Goal: Task Accomplishment & Management: Manage account settings

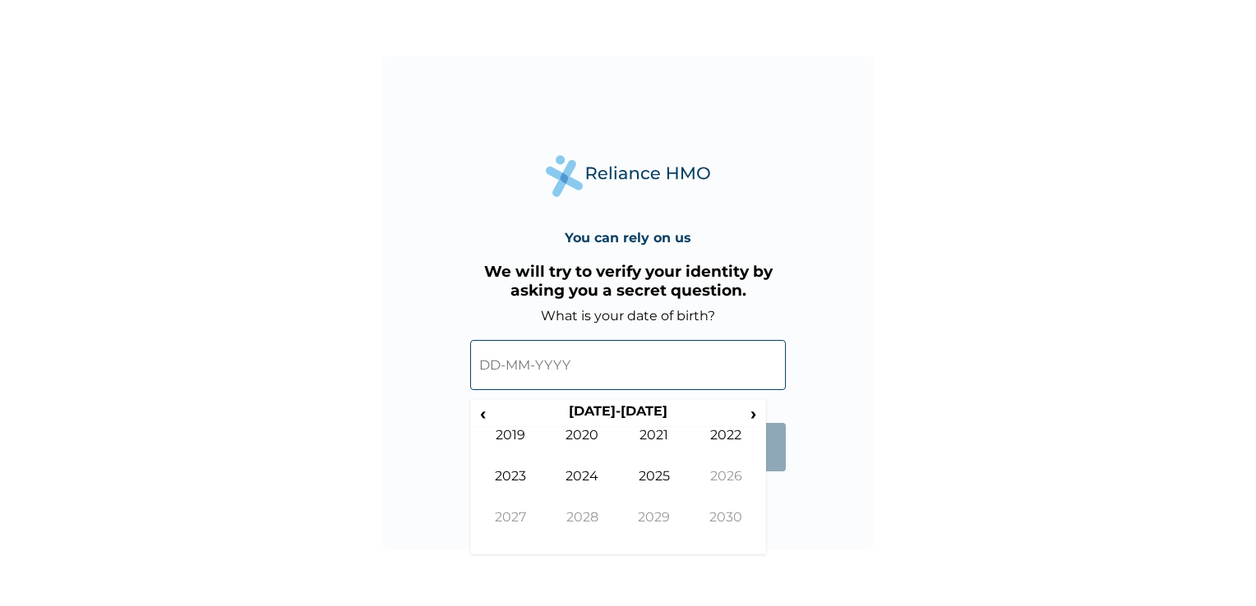
click at [641, 363] on input "text" at bounding box center [628, 365] width 316 height 50
click at [489, 413] on span "‹" at bounding box center [482, 413] width 17 height 21
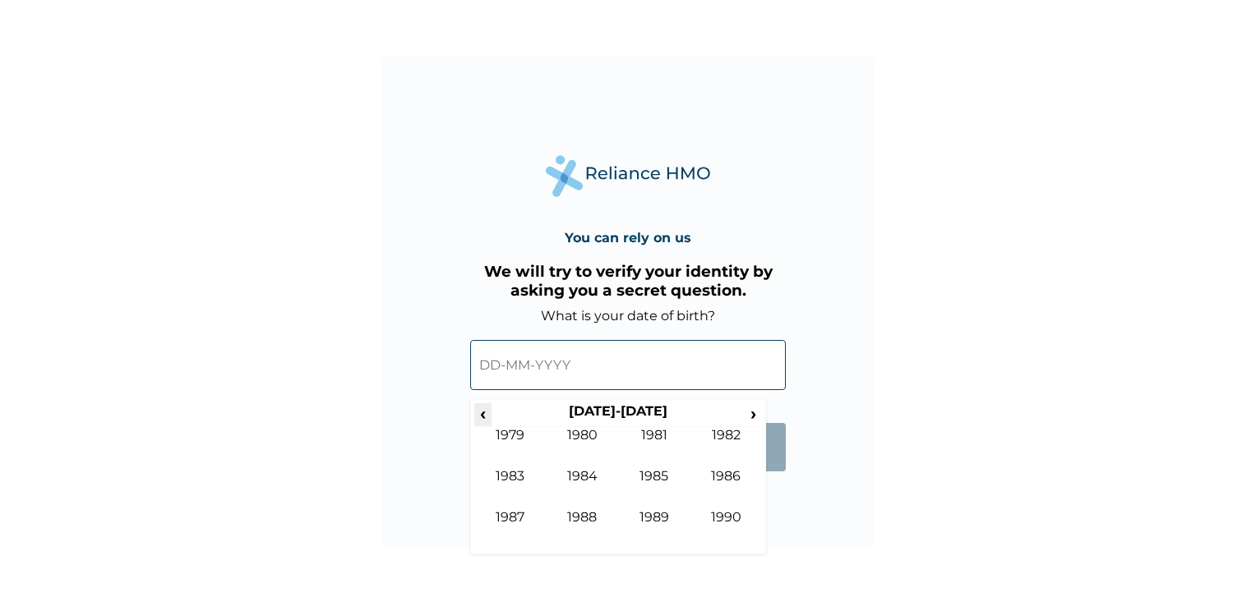
click at [489, 413] on span "‹" at bounding box center [482, 413] width 17 height 21
click at [597, 521] on td "1978" at bounding box center [582, 529] width 72 height 41
click at [717, 516] on td "Dec" at bounding box center [726, 529] width 72 height 41
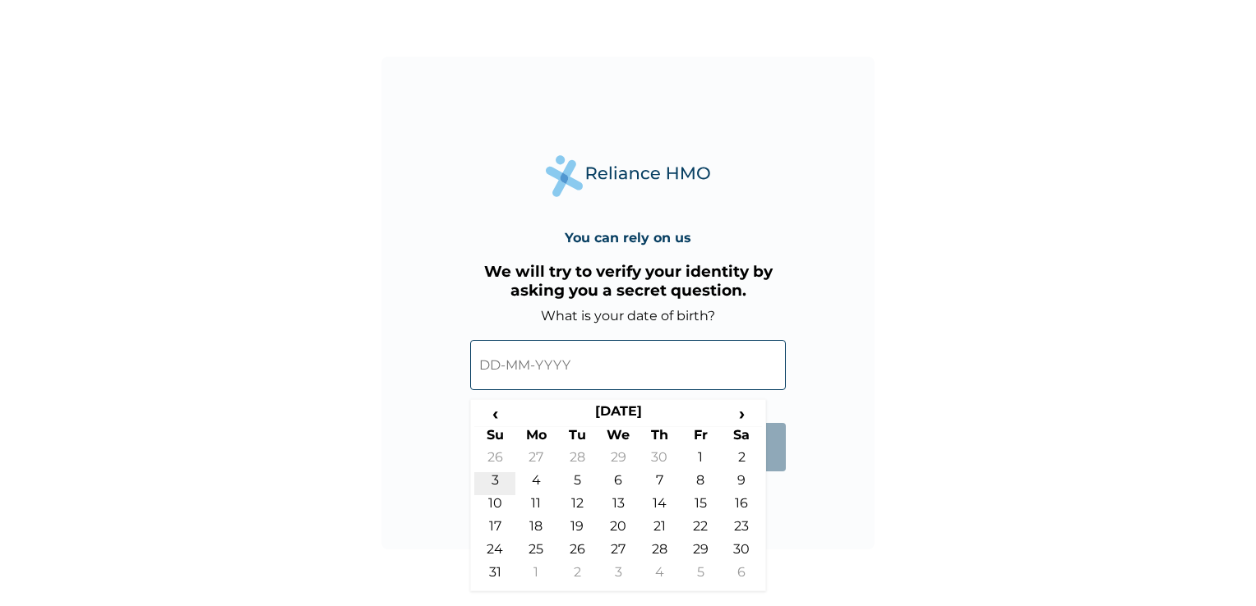
click at [502, 481] on td "3" at bounding box center [494, 483] width 41 height 23
type input "03-12-1978"
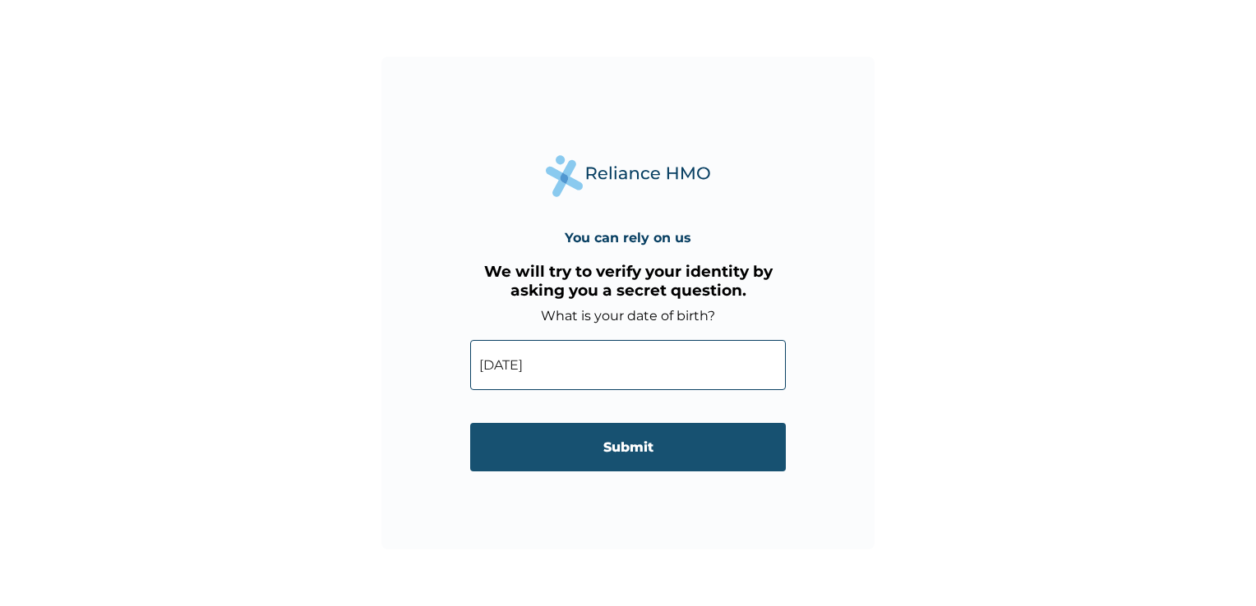
click at [639, 449] on input "Submit" at bounding box center [628, 447] width 316 height 48
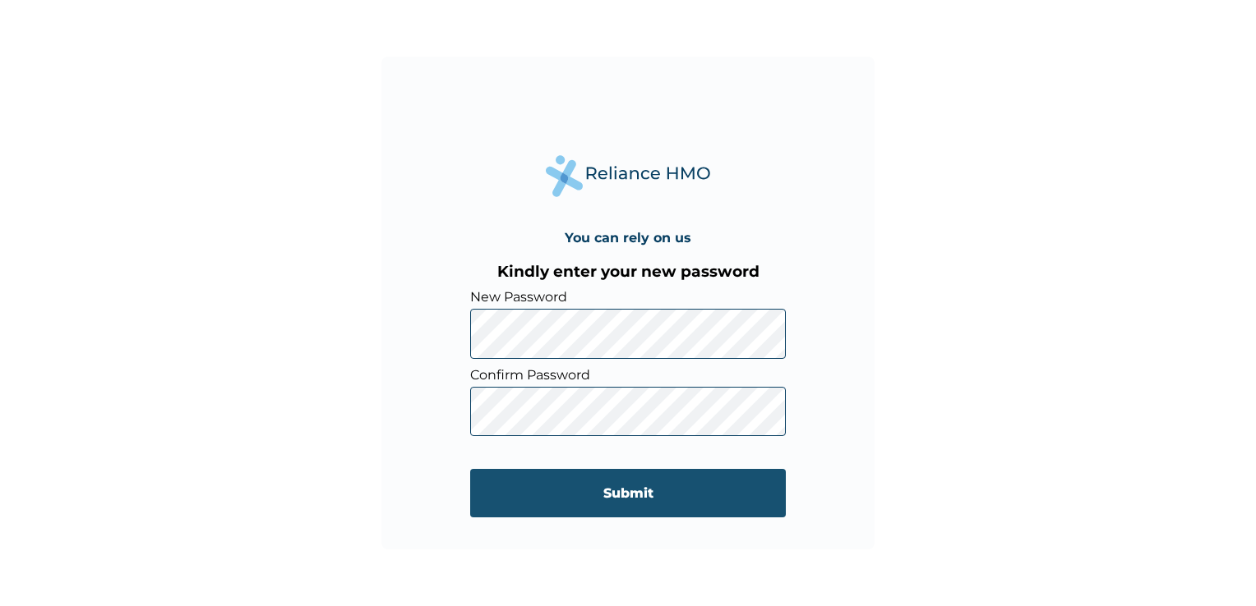
click at [642, 486] on input "Submit" at bounding box center [628, 493] width 316 height 48
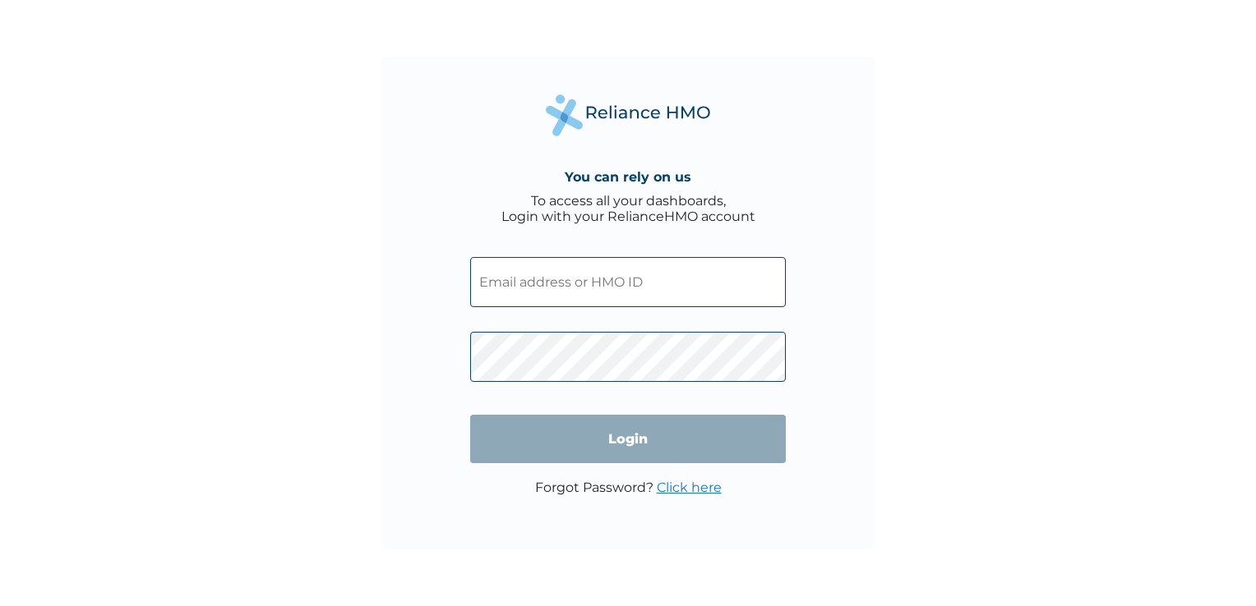
click at [559, 293] on input "text" at bounding box center [628, 282] width 316 height 50
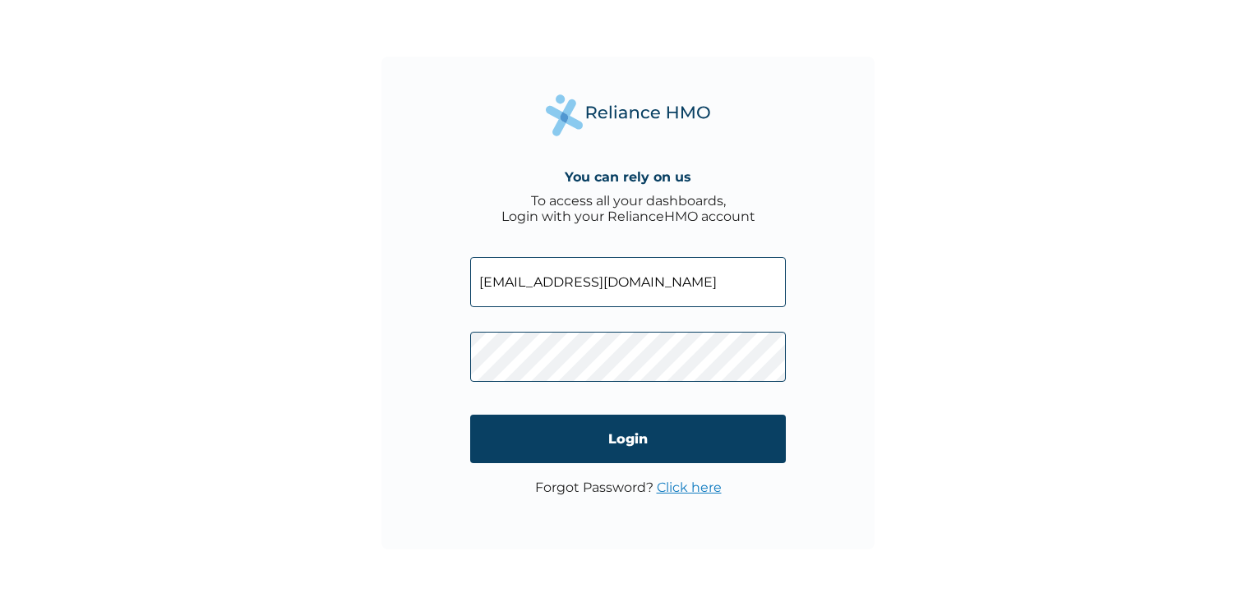
click at [678, 278] on input "lumedianigeria@live.com" at bounding box center [628, 282] width 316 height 50
click at [629, 281] on input "lumedianigeria@" at bounding box center [628, 282] width 316 height 50
type input "l"
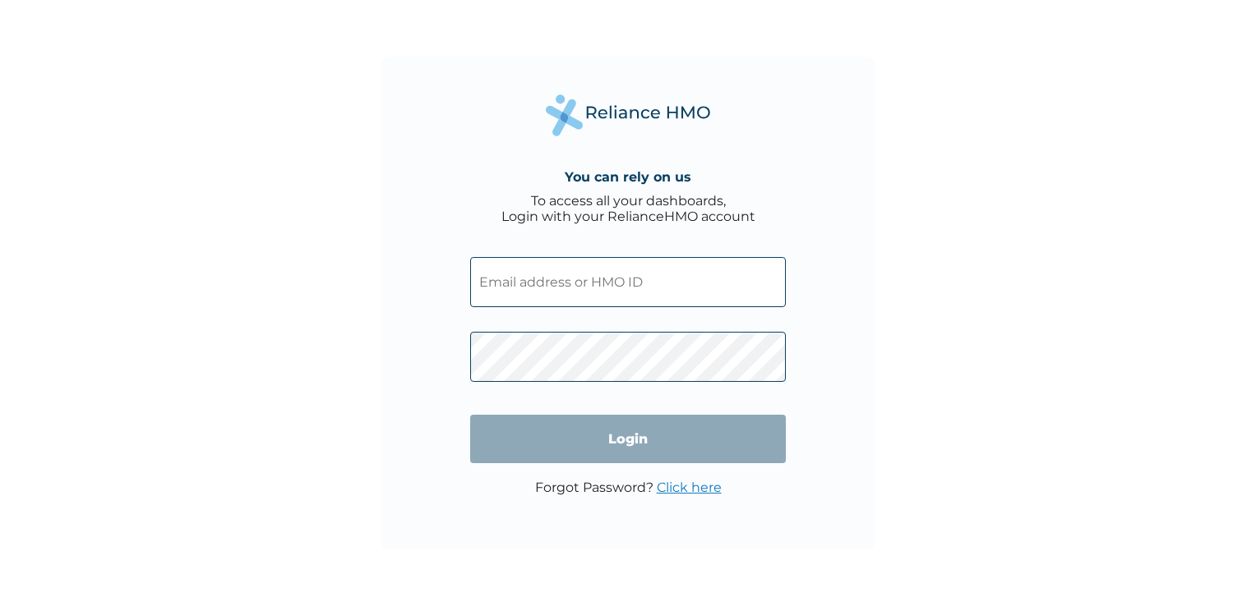
click at [629, 281] on input "text" at bounding box center [628, 282] width 316 height 50
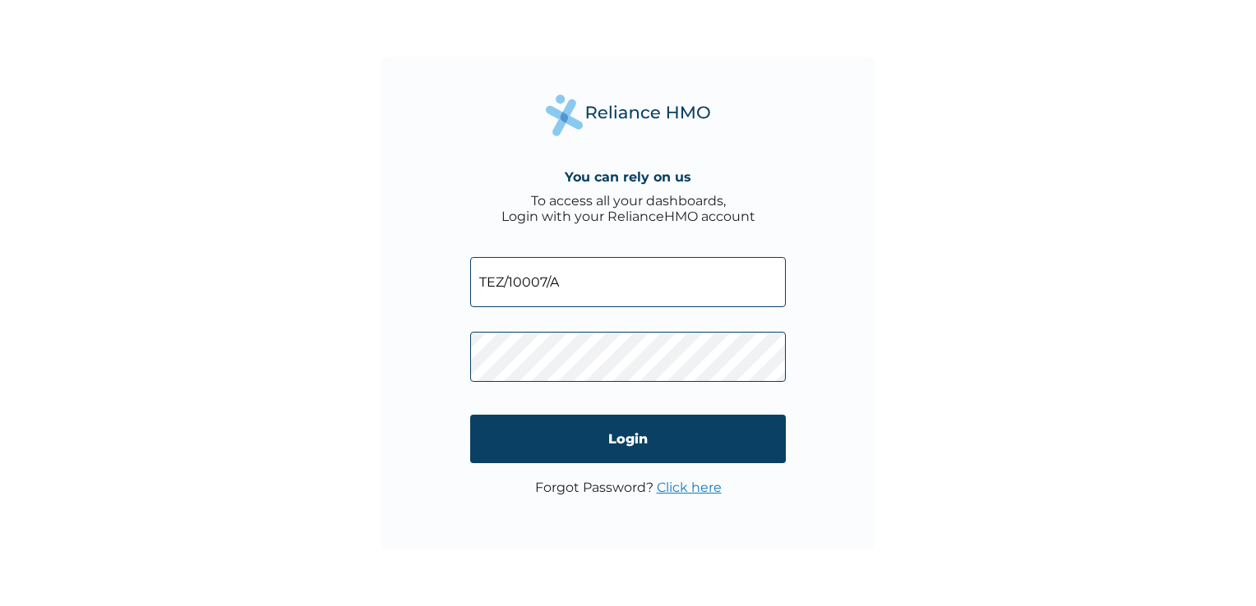
type input "TEZ/10007/A"
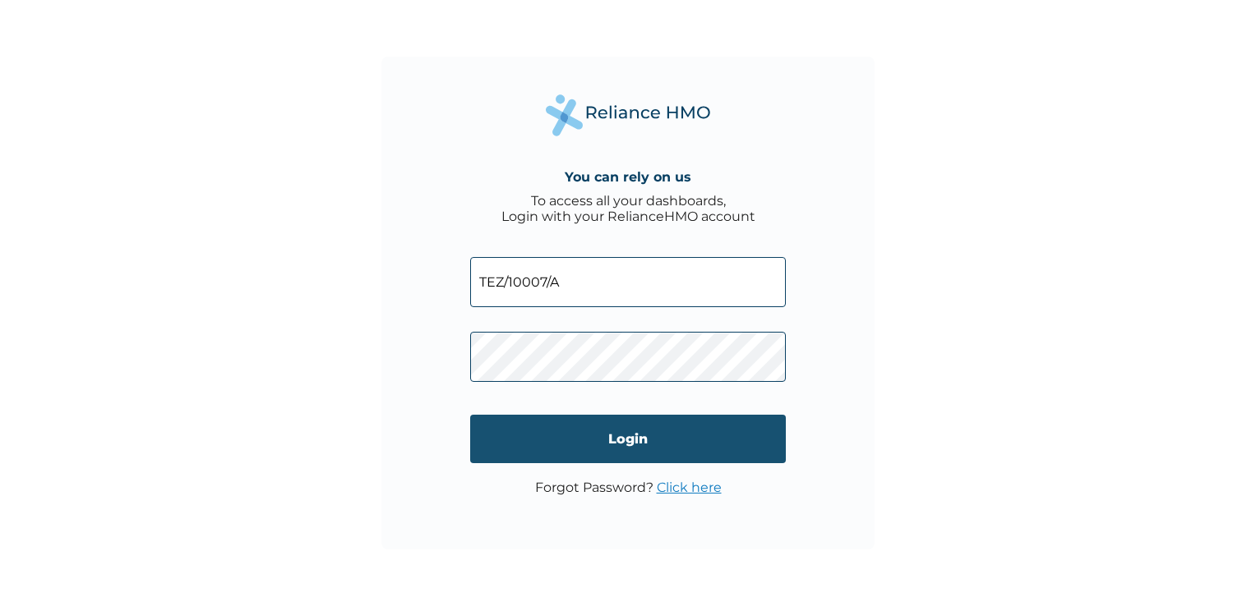
click at [621, 436] on input "Login" at bounding box center [628, 439] width 316 height 48
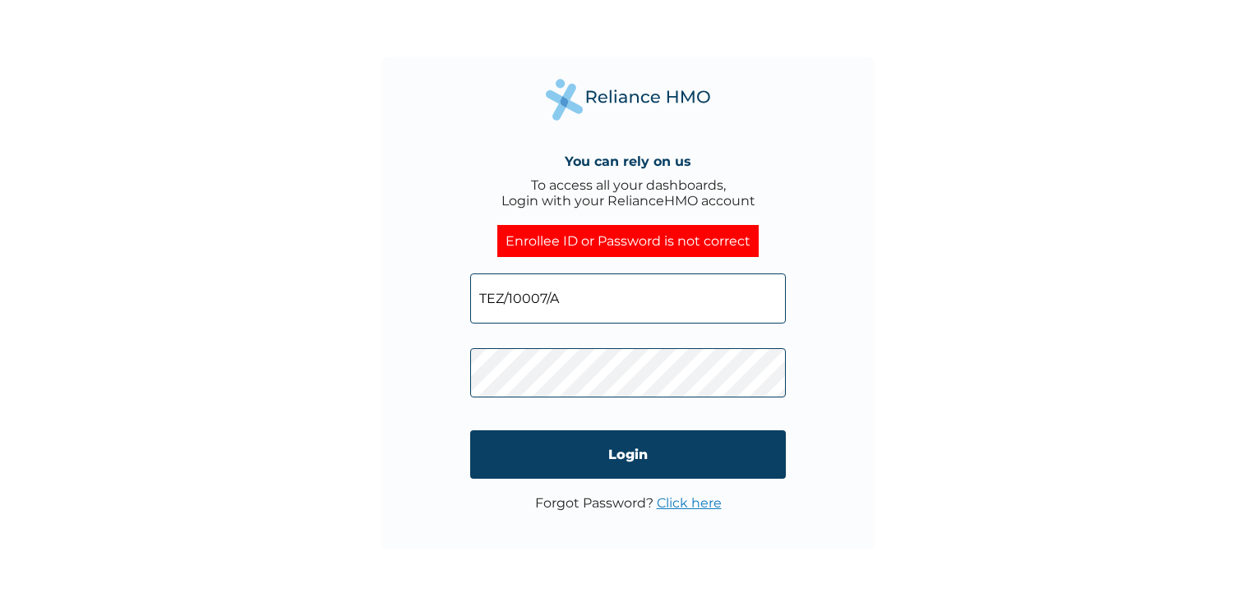
drag, startPoint x: 621, startPoint y: 306, endPoint x: 340, endPoint y: 261, distance: 284.5
click at [340, 261] on div "You can rely on us To access all your dashboards, Login with your RelianceHMO a…" at bounding box center [628, 303] width 1256 height 606
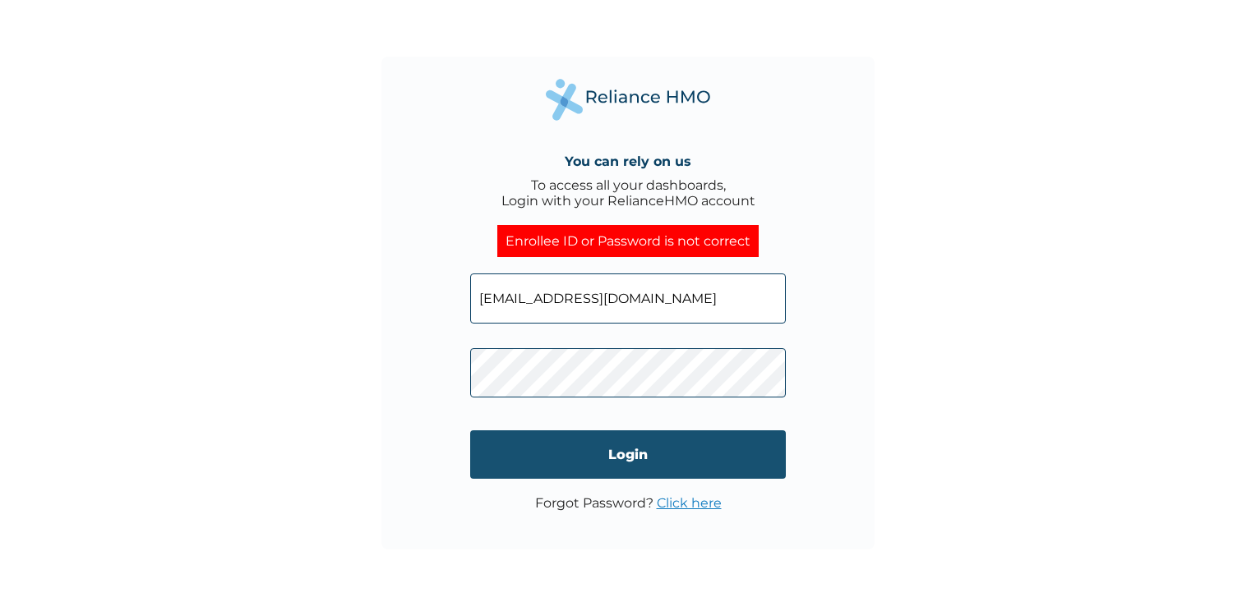
type input "olumide.afolayanka@tezzasolutions.org"
click at [628, 463] on input "Login" at bounding box center [628, 455] width 316 height 48
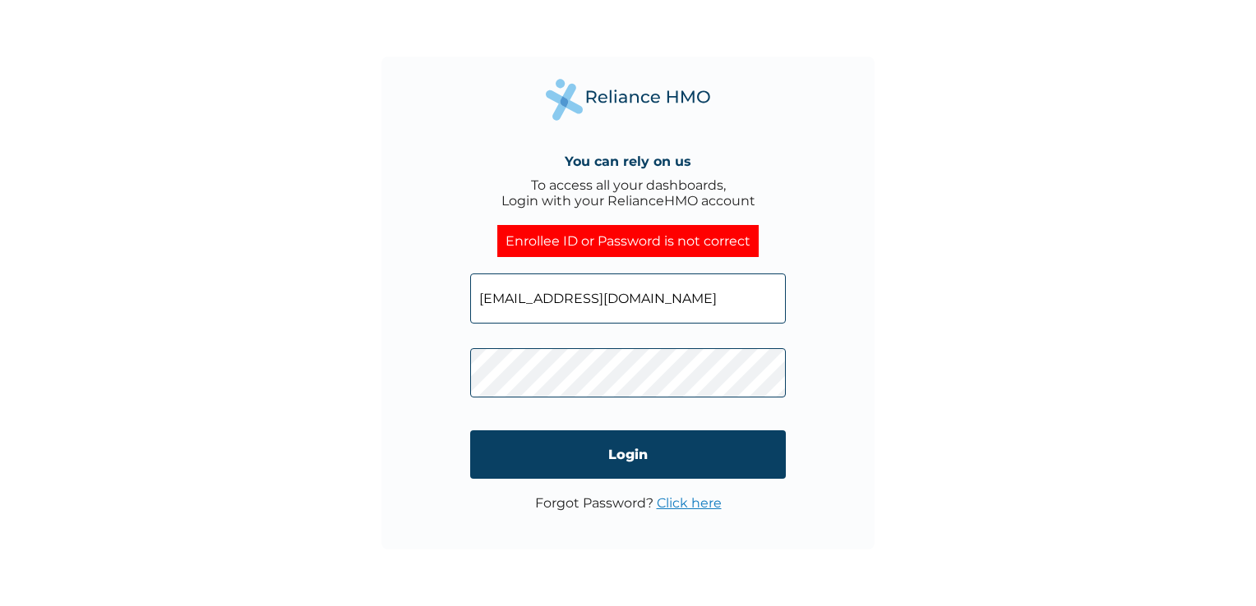
click at [748, 296] on input "olumide.afolayanka@tezzasolutions.org" at bounding box center [628, 299] width 316 height 50
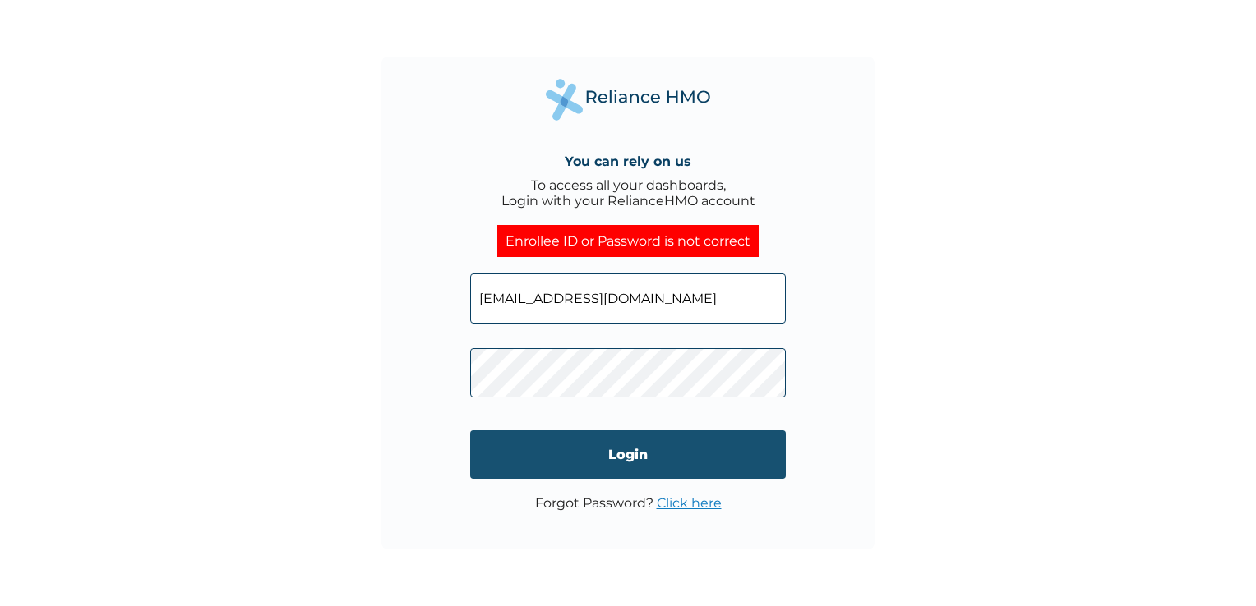
type input "olumide.afolayanka@tezzasolutions.com"
click at [643, 459] on input "Login" at bounding box center [628, 455] width 316 height 48
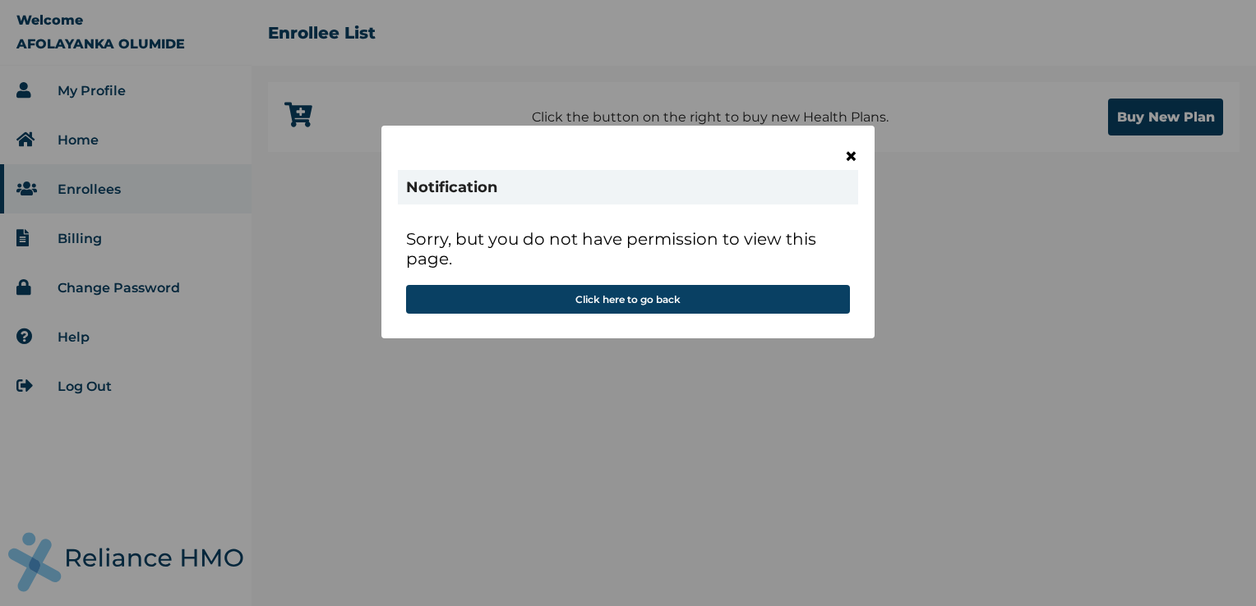
click at [850, 154] on span "×" at bounding box center [851, 156] width 14 height 28
